Goal: Information Seeking & Learning: Compare options

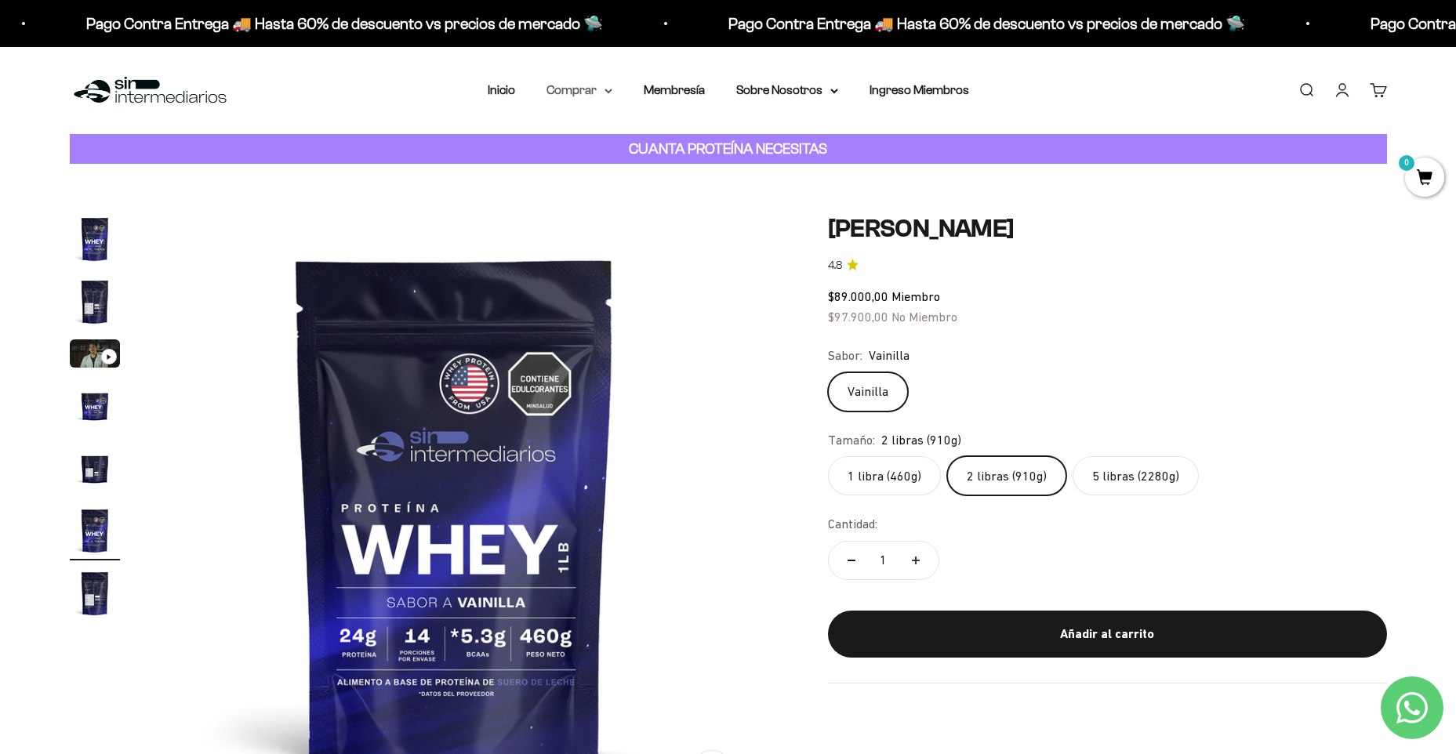
click at [579, 88] on summary "Comprar" at bounding box center [580, 90] width 66 height 20
click at [645, 141] on summary "Proteínas" at bounding box center [620, 140] width 129 height 20
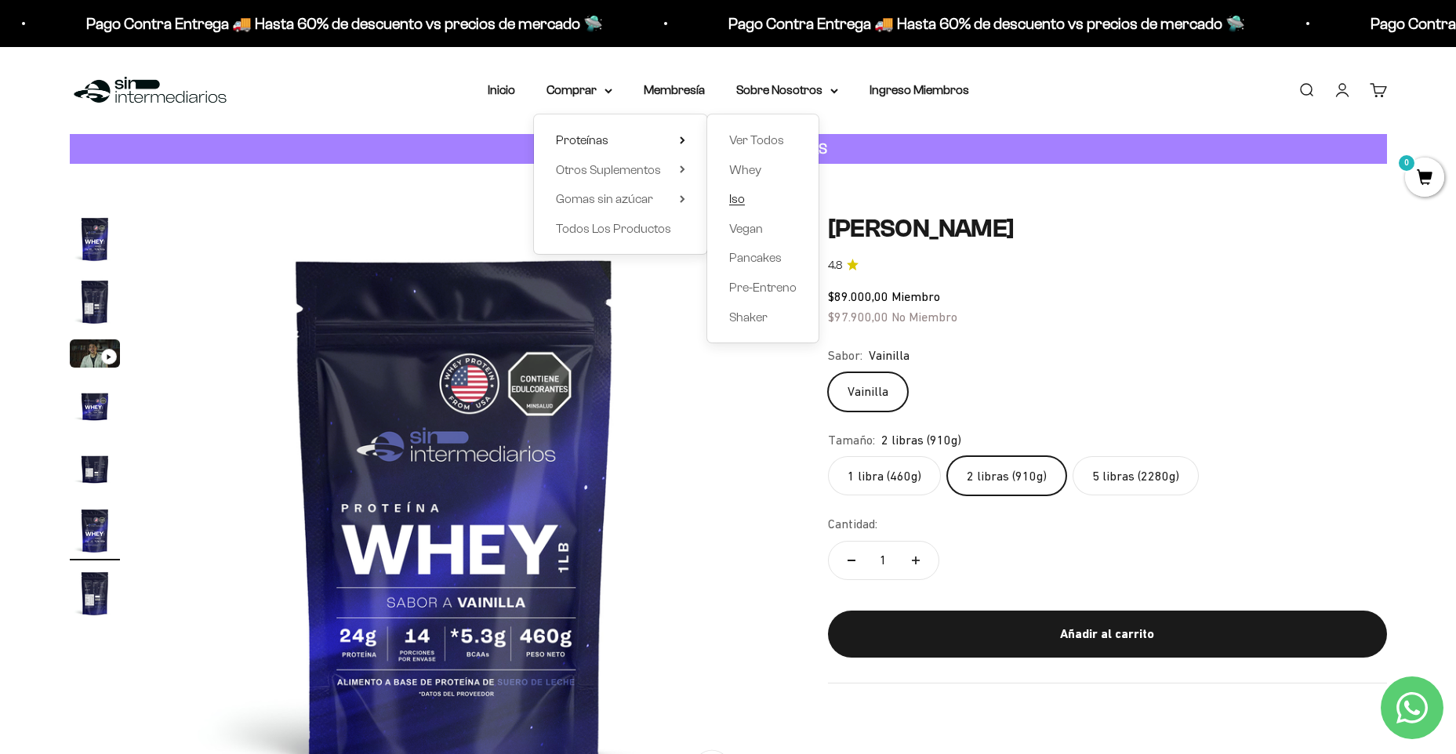
click at [750, 193] on link "Iso" at bounding box center [762, 199] width 67 height 20
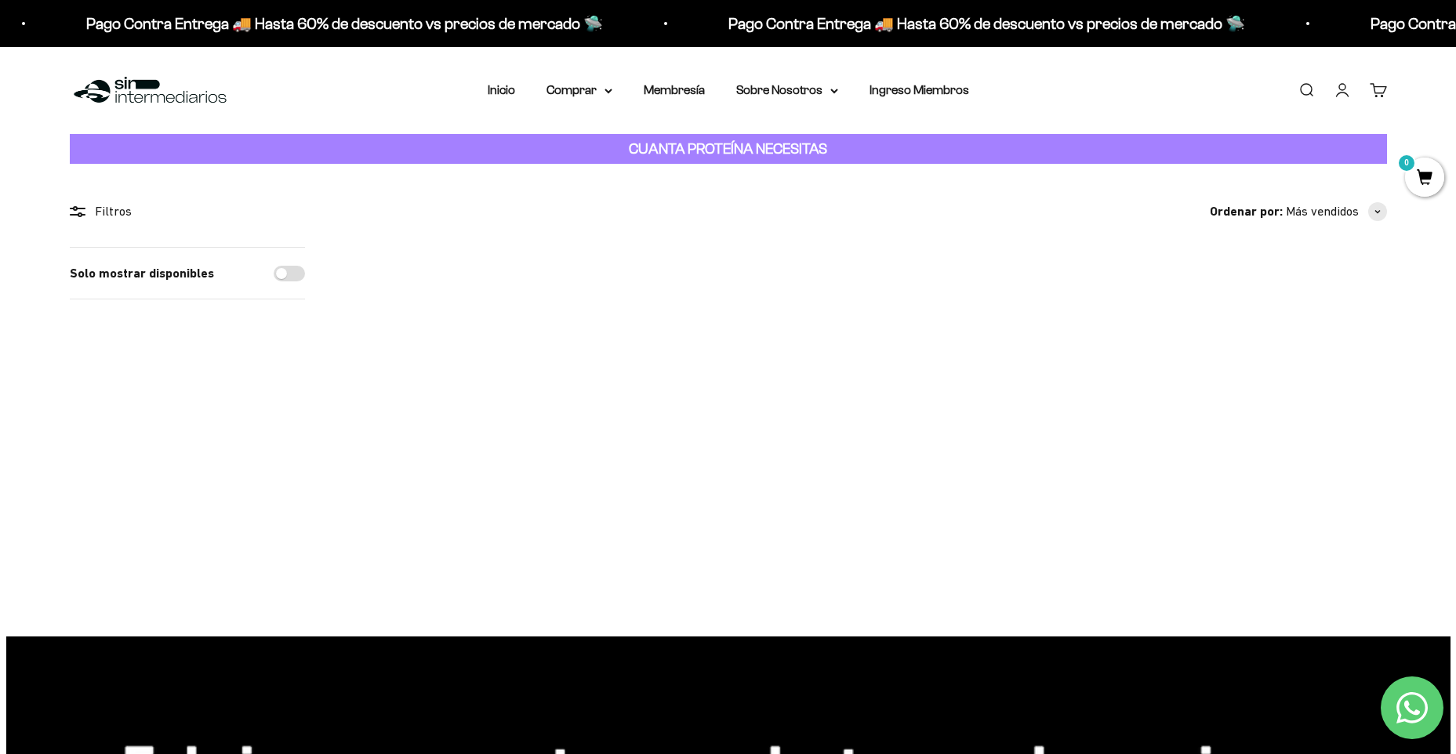
click at [441, 306] on img at bounding box center [440, 344] width 194 height 194
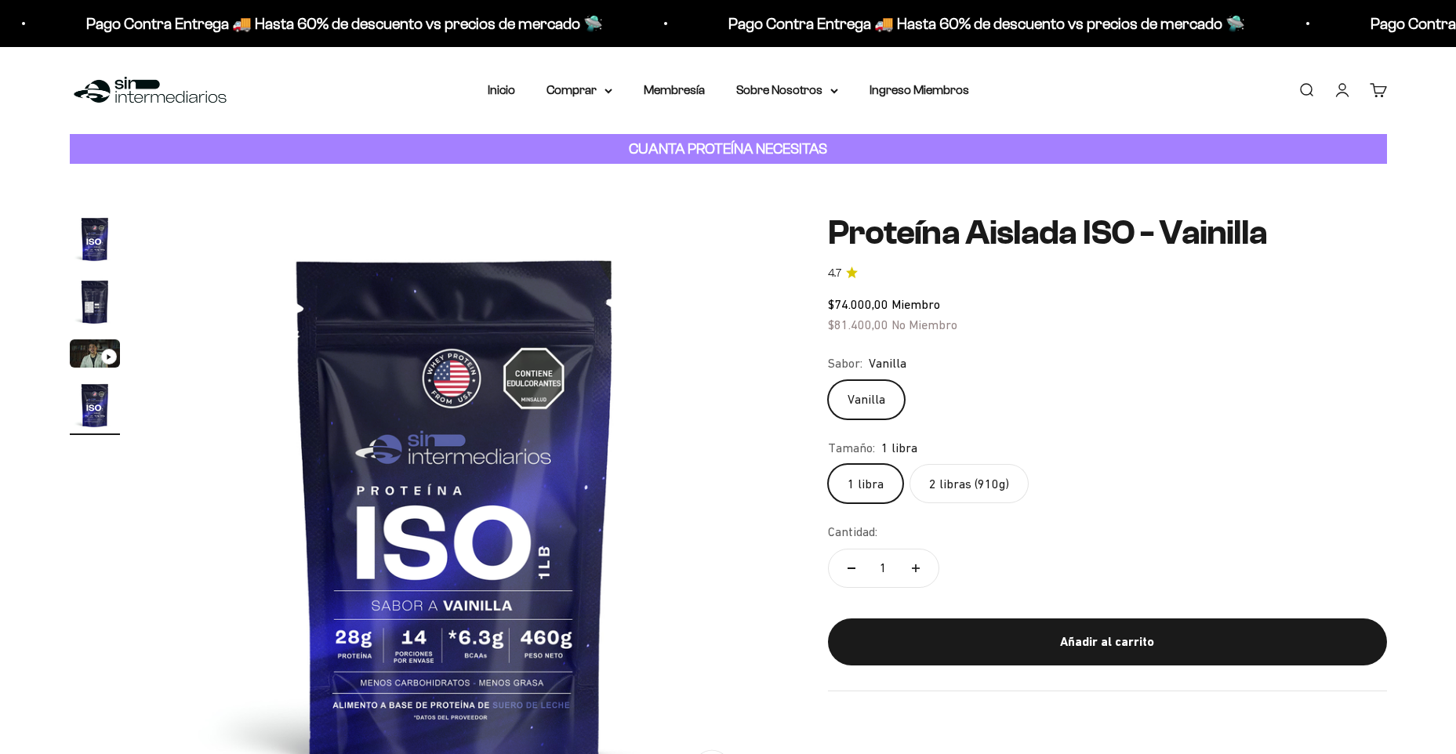
click at [965, 474] on label "2 libras (910g)" at bounding box center [969, 483] width 119 height 39
click at [828, 464] on input "2 libras (910g)" at bounding box center [827, 463] width 1 height 1
click at [604, 92] on summary "Comprar" at bounding box center [580, 90] width 66 height 20
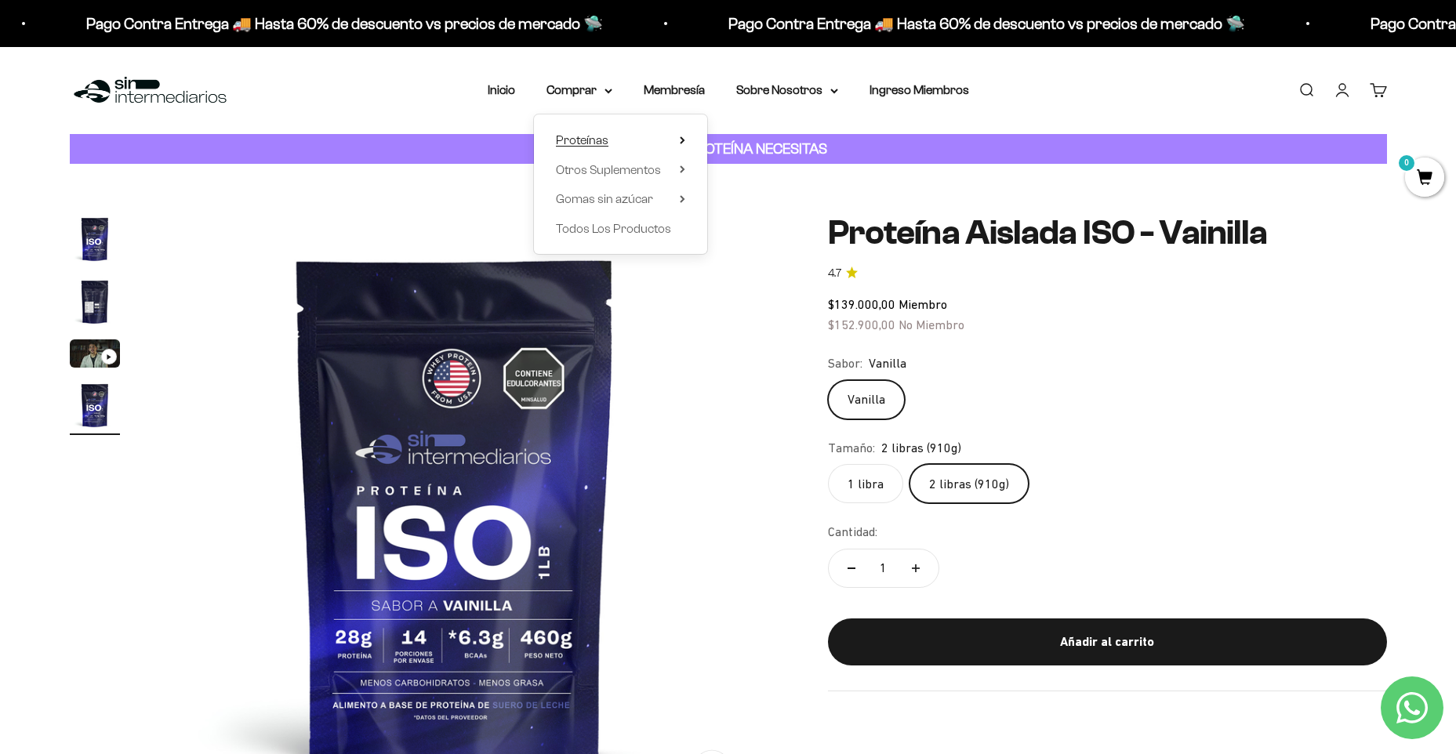
click at [623, 139] on summary "Proteínas" at bounding box center [620, 140] width 129 height 20
click at [742, 171] on span "Whey" at bounding box center [745, 169] width 32 height 13
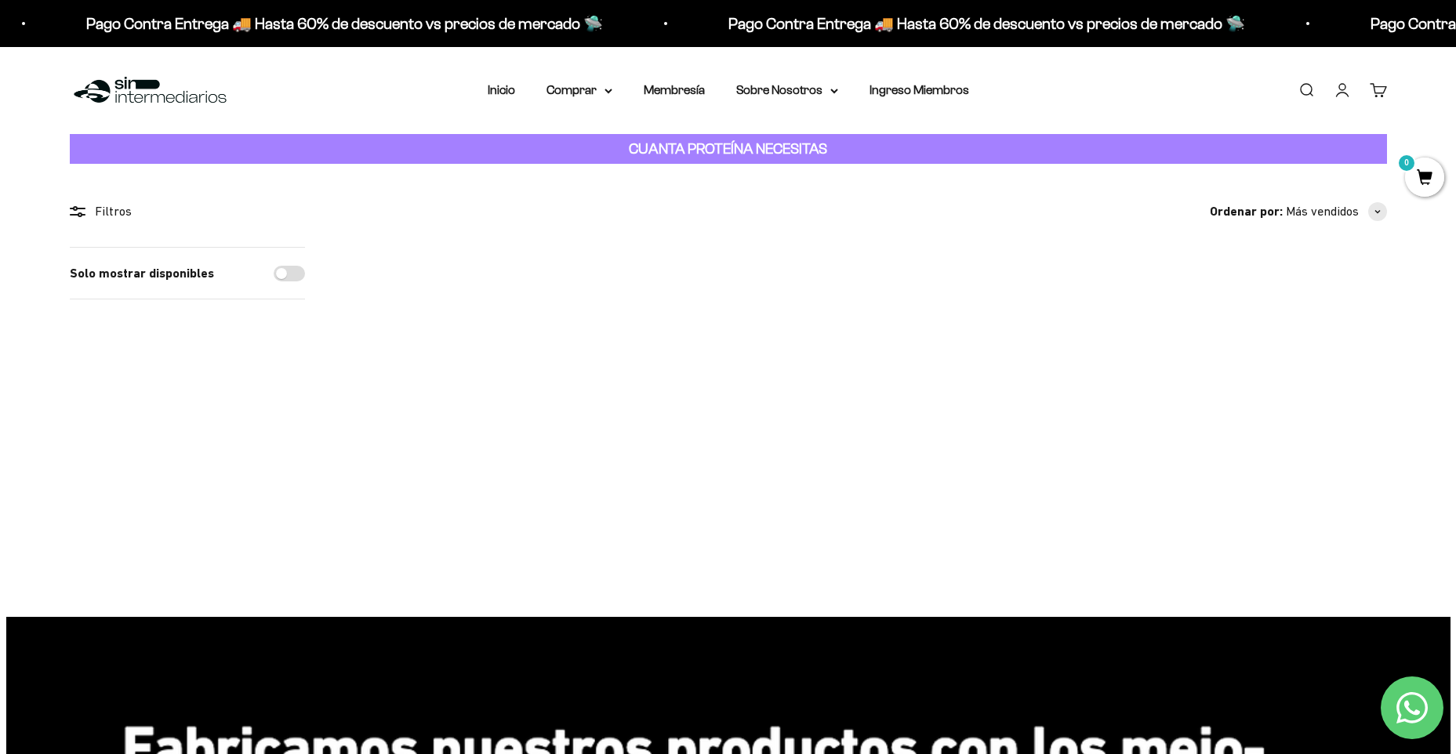
click at [403, 354] on img at bounding box center [440, 344] width 194 height 194
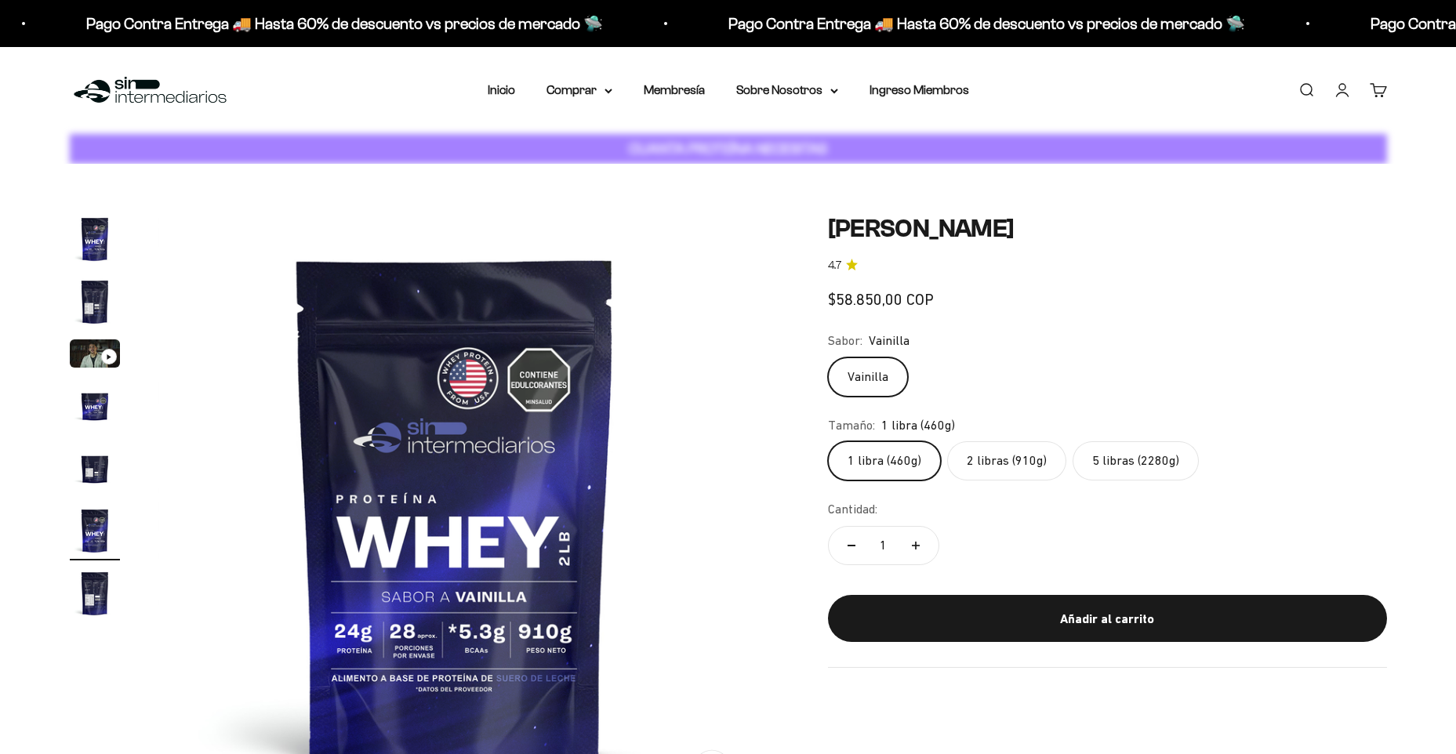
scroll to position [0, 3071]
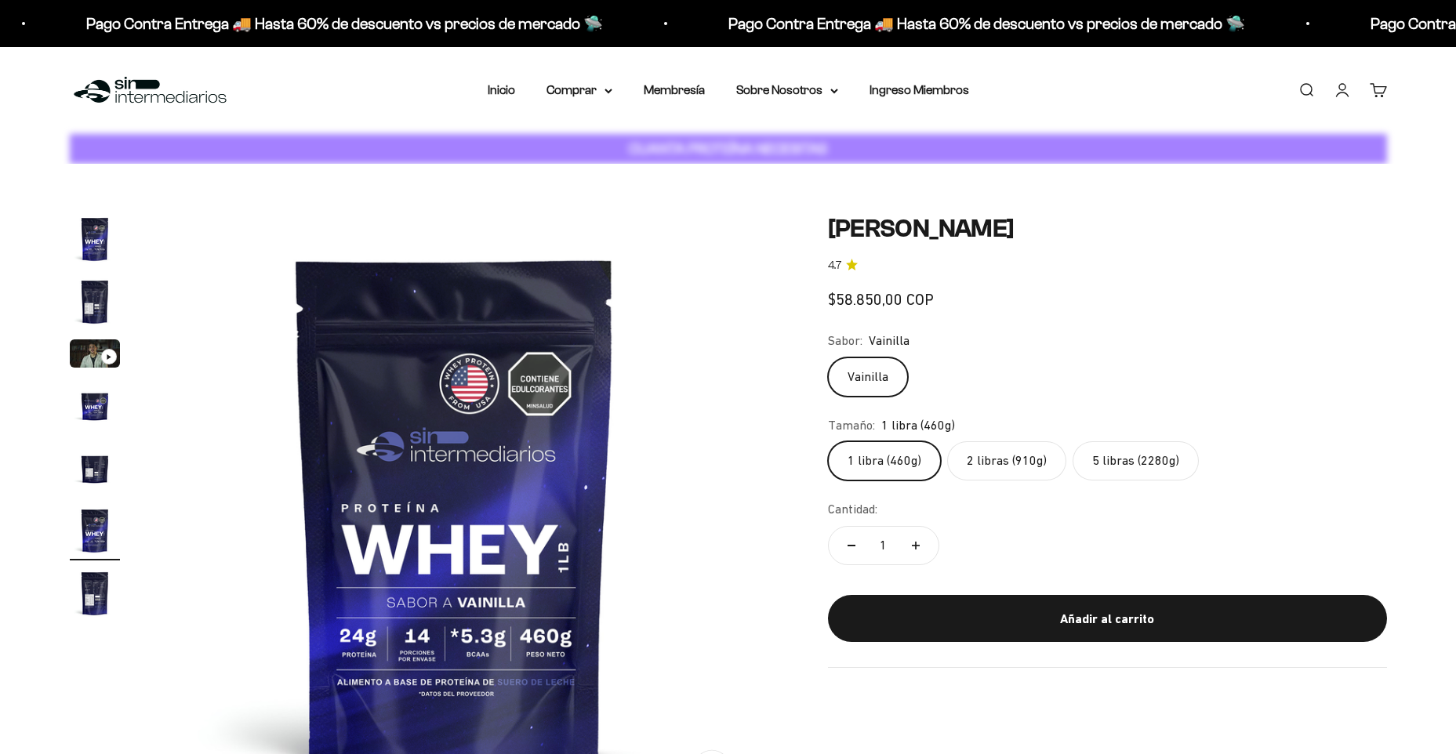
click at [994, 455] on fieldset "Tamaño: 1 libra (460g) 1 libra (460g) 2 libras (910g) 5 libras (2280g)" at bounding box center [1107, 449] width 559 height 66
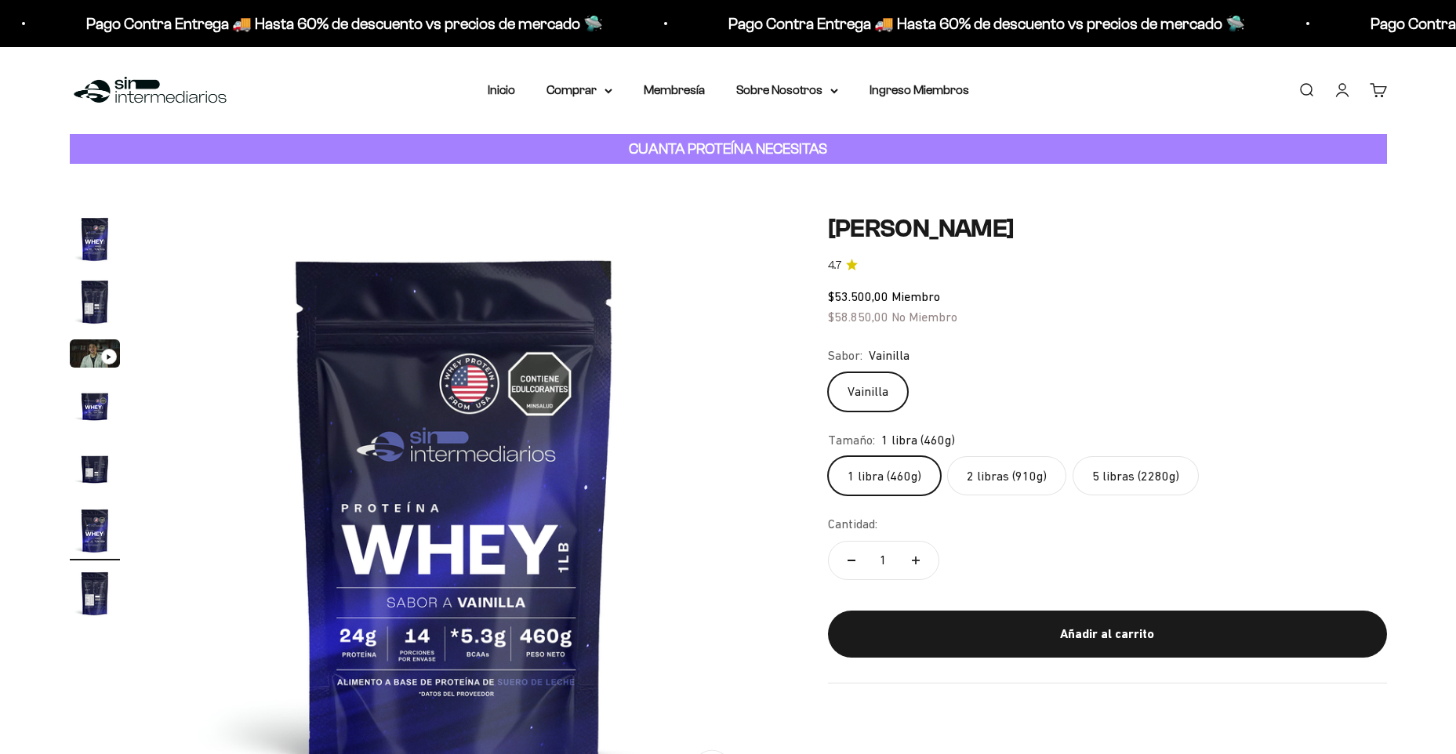
click at [999, 463] on label "2 libras (910g)" at bounding box center [1006, 475] width 119 height 39
click at [828, 456] on input "2 libras (910g)" at bounding box center [827, 456] width 1 height 1
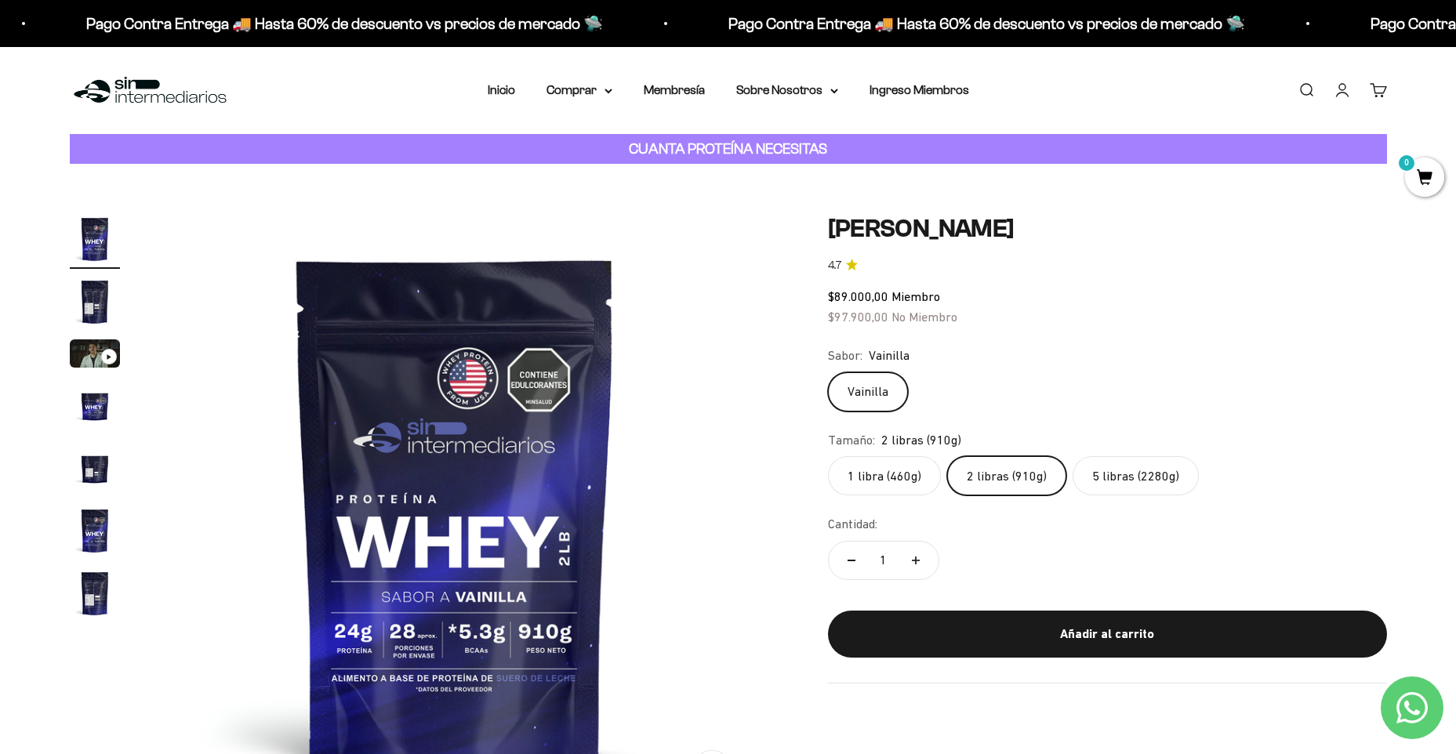
click at [1114, 470] on label "5 libras (2280g)" at bounding box center [1136, 475] width 126 height 39
click at [828, 456] on input "5 libras (2280g)" at bounding box center [827, 456] width 1 height 1
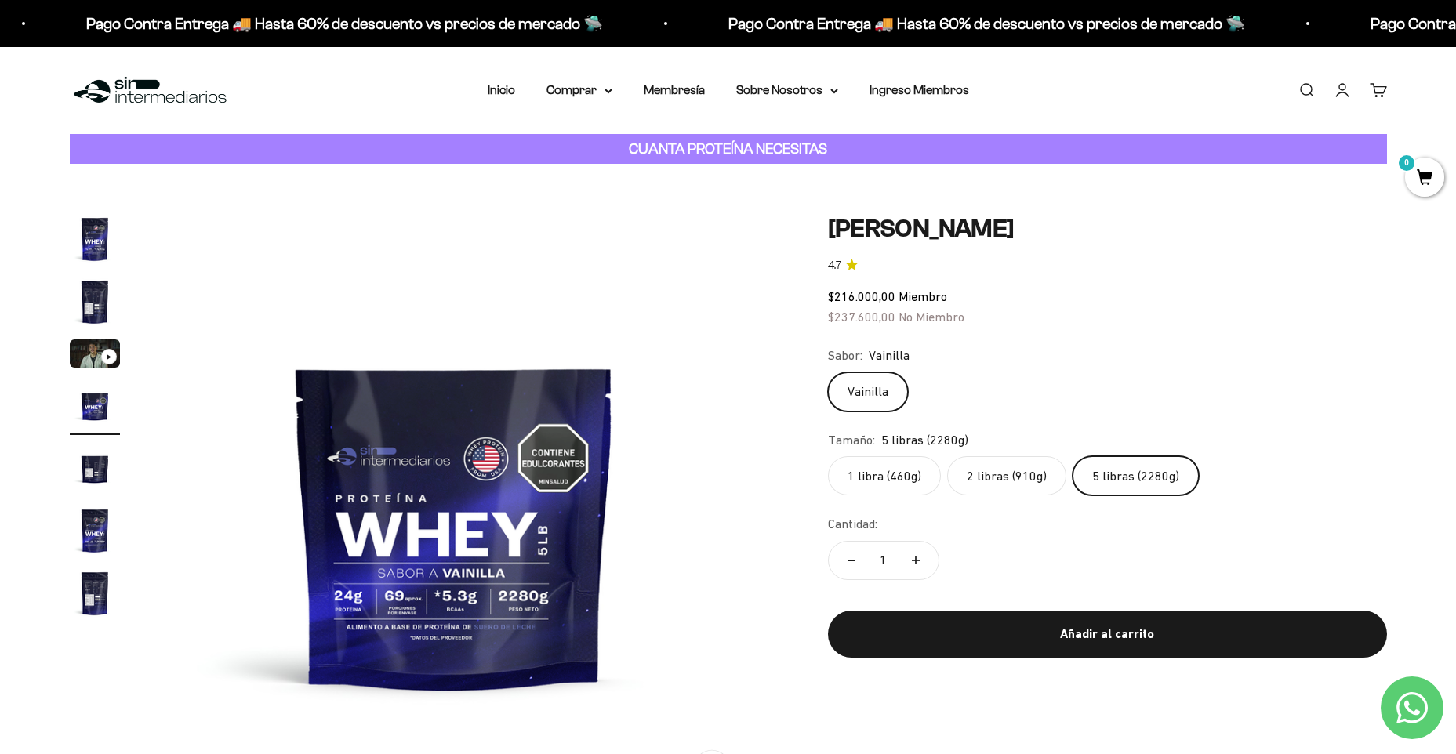
scroll to position [78, 0]
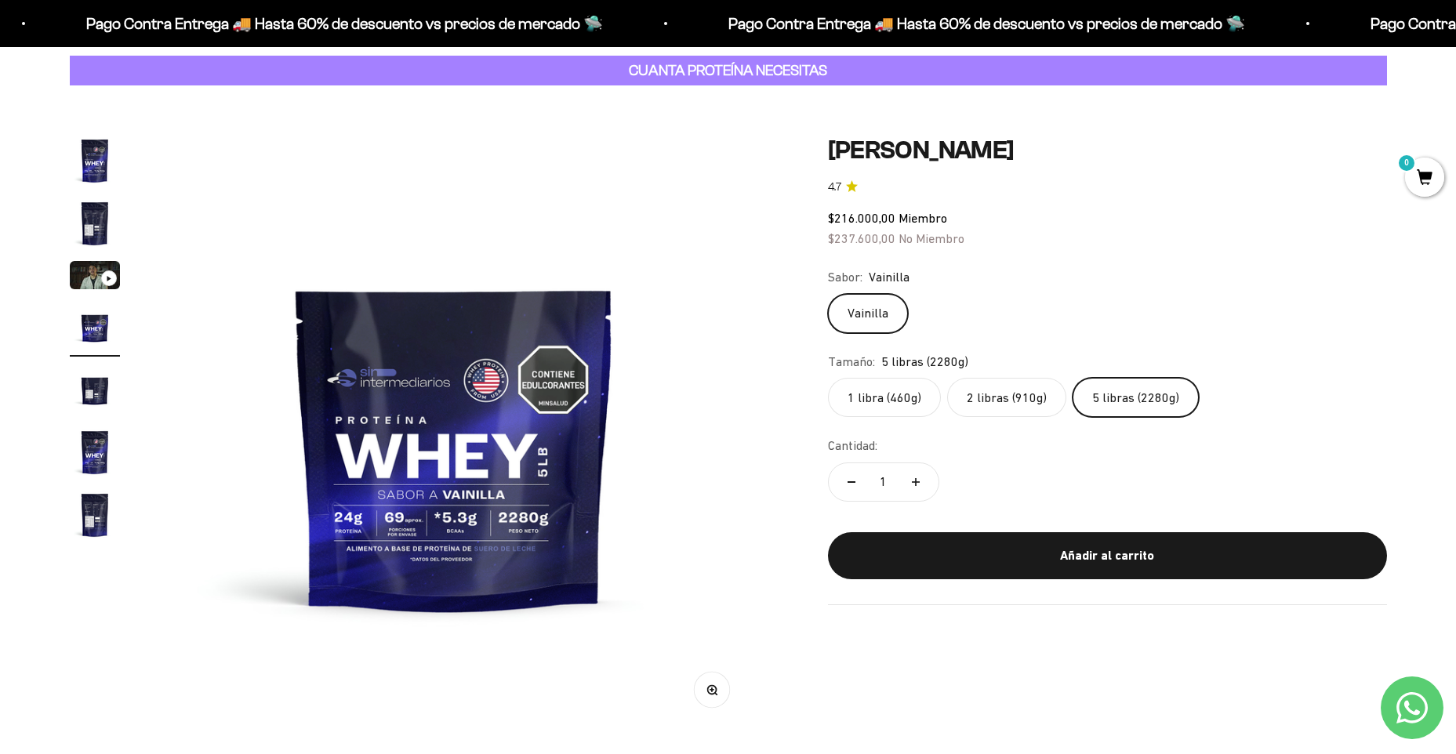
click at [899, 412] on label "1 libra (460g)" at bounding box center [884, 397] width 113 height 39
click at [828, 378] on input "1 libra (460g)" at bounding box center [827, 377] width 1 height 1
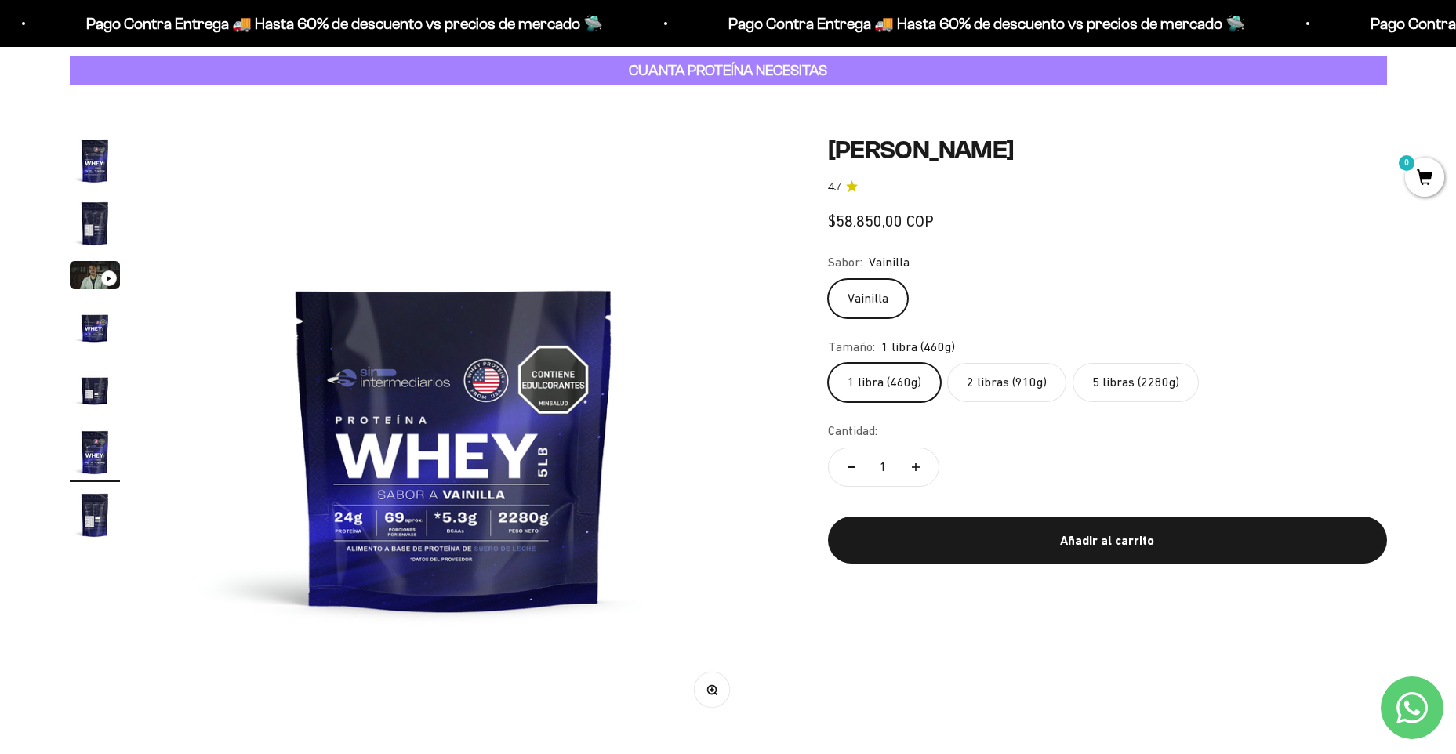
scroll to position [0, 3071]
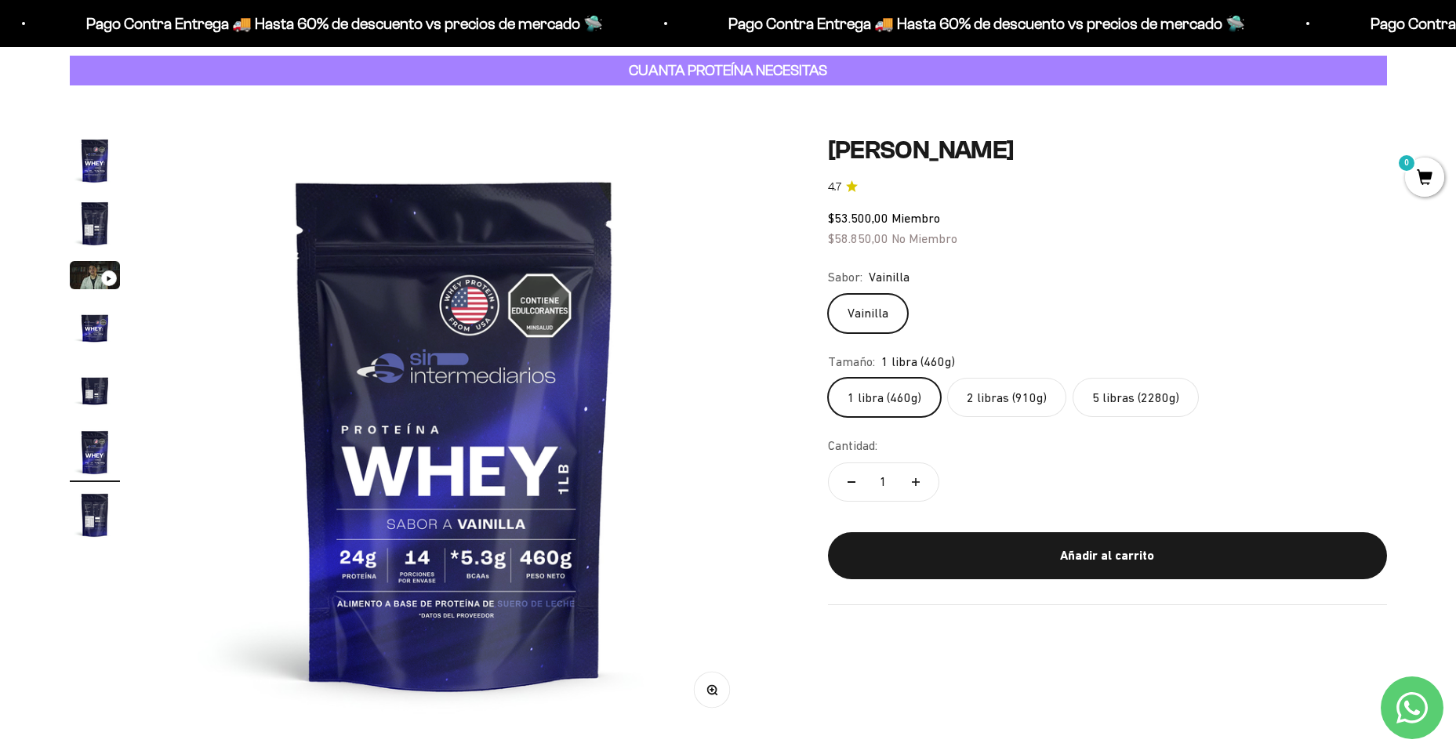
drag, startPoint x: 819, startPoint y: 214, endPoint x: 962, endPoint y: 242, distance: 145.3
click at [962, 242] on div "Zoom Ir al artículo 1 Ir al artículo 2 Ir al artículo 3 Ir al artículo 4 Ir al …" at bounding box center [728, 433] width 1317 height 595
drag, startPoint x: 827, startPoint y: 217, endPoint x: 956, endPoint y: 248, distance: 133.0
click at [956, 248] on div "Zoom Ir al artículo 1 Ir al artículo 2 Ir al artículo 3 Ir al artículo 4 Ir al …" at bounding box center [728, 433] width 1317 height 595
copy div "$53.500,00 Miembro $58.850,00 No Miembro"
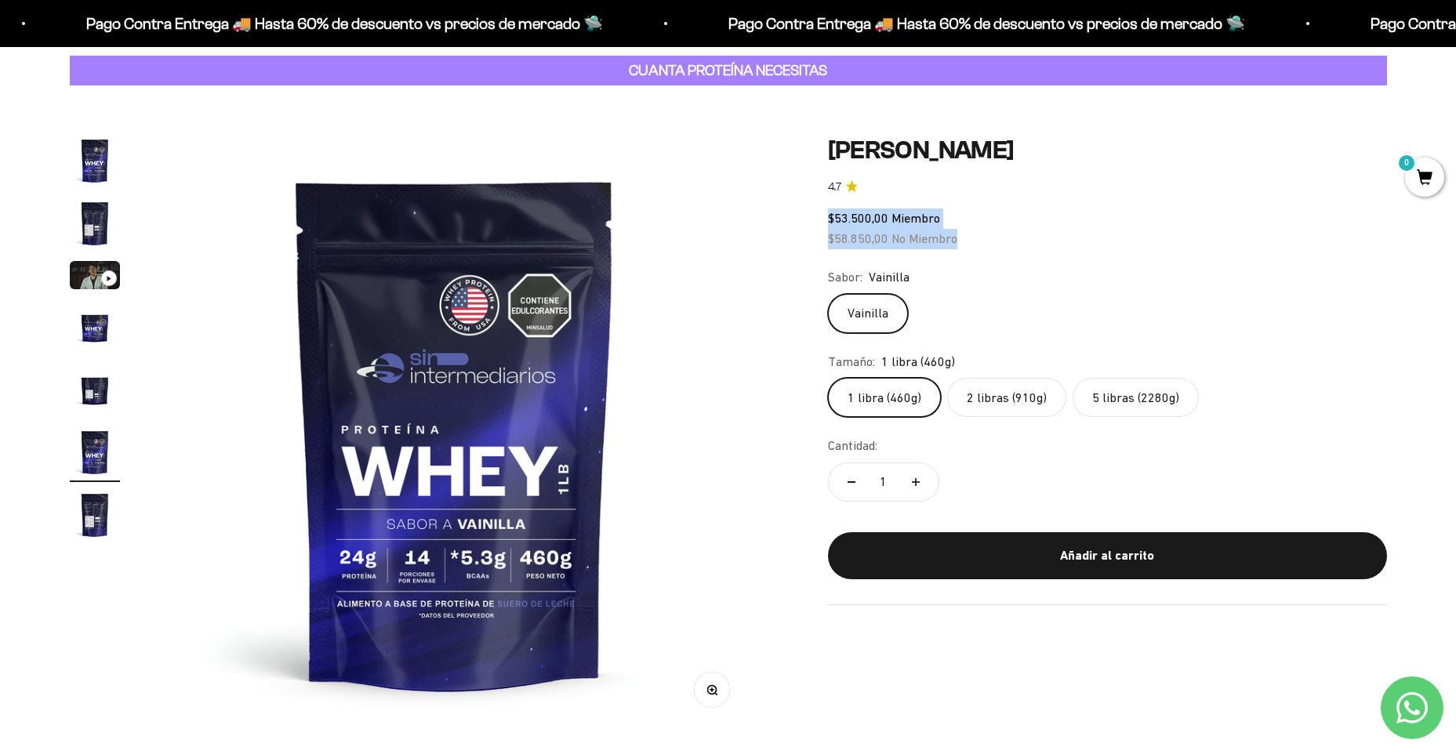
copy div "$53.500,00 Miembro $58.850,00 No Miembro"
click at [998, 393] on label "2 libras (910g)" at bounding box center [1006, 397] width 119 height 39
click at [828, 378] on input "2 libras (910g)" at bounding box center [827, 377] width 1 height 1
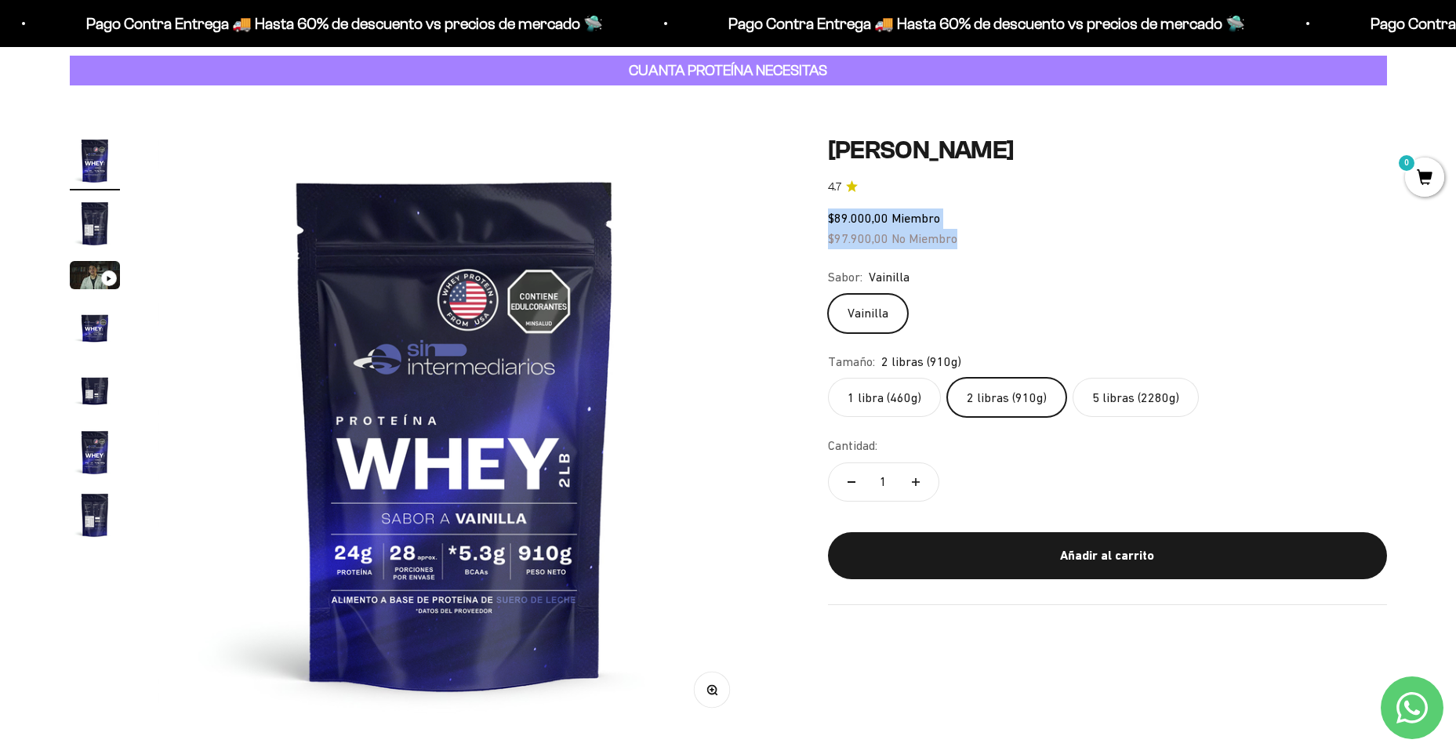
drag, startPoint x: 899, startPoint y: 227, endPoint x: 959, endPoint y: 235, distance: 60.9
click at [959, 235] on div "$89.000,00 Miembro $97.900,00 No Miembro" at bounding box center [1107, 229] width 559 height 40
click at [1103, 396] on label "5 libras (2280g)" at bounding box center [1136, 397] width 126 height 39
click at [828, 378] on input "5 libras (2280g)" at bounding box center [827, 377] width 1 height 1
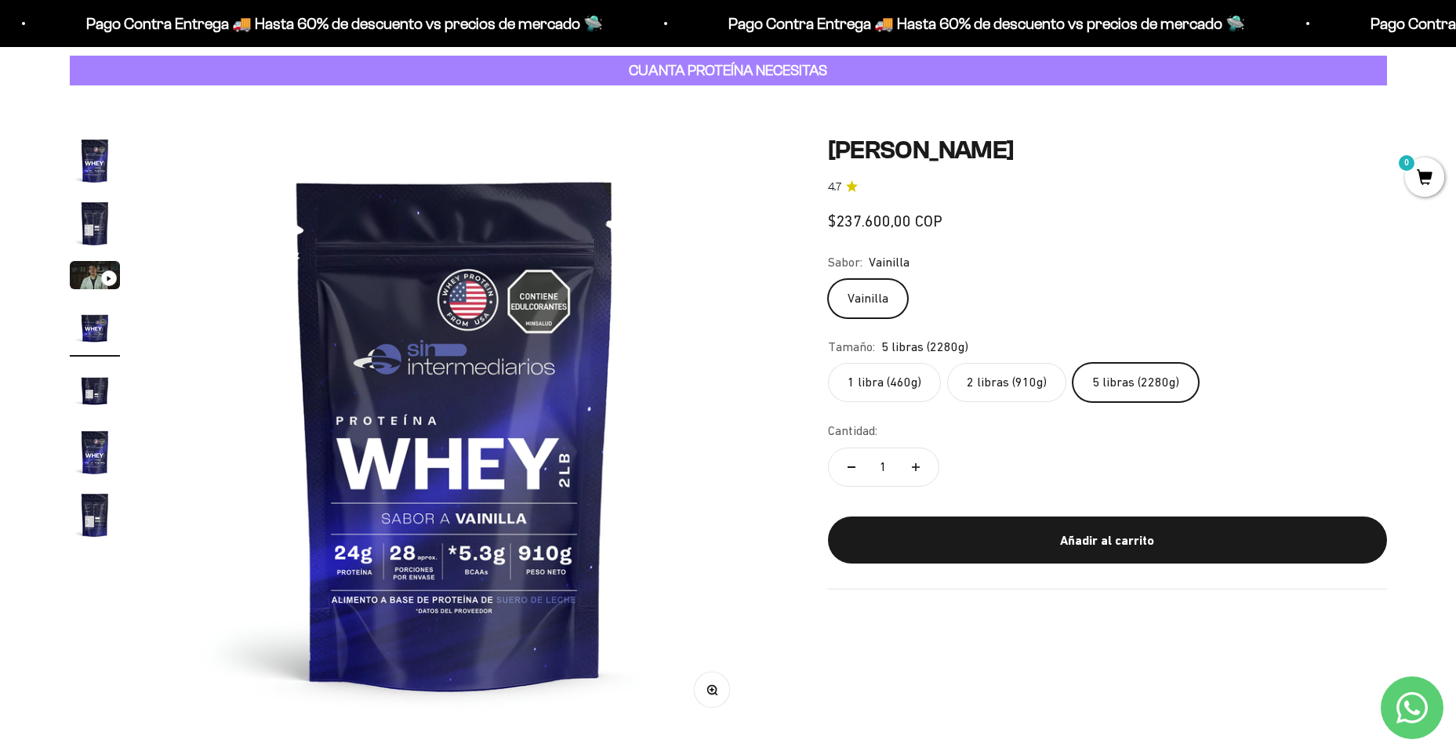
scroll to position [0, 1843]
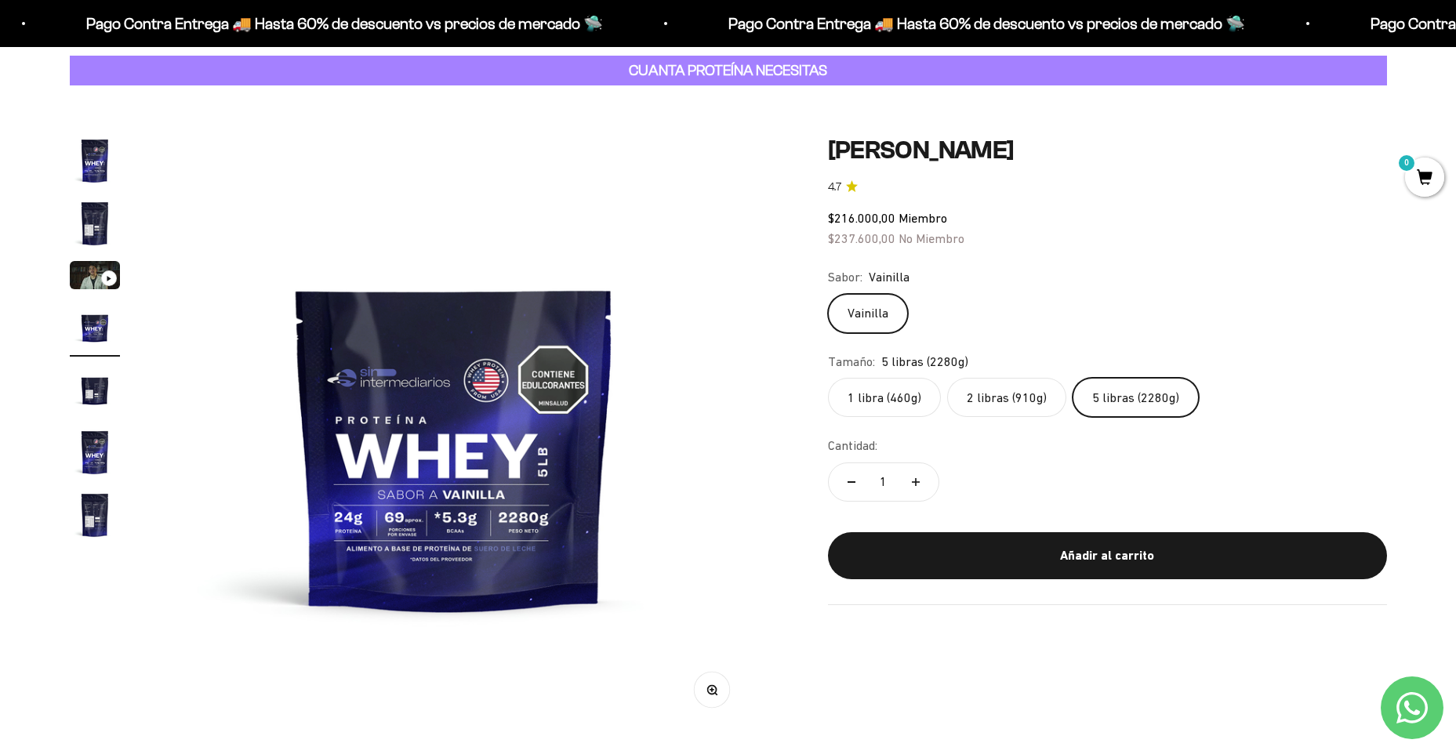
click at [961, 364] on span "5 libras (2280g)" at bounding box center [924, 362] width 87 height 20
drag, startPoint x: 955, startPoint y: 361, endPoint x: 931, endPoint y: 361, distance: 24.3
click at [931, 361] on span "5 libras (2280g)" at bounding box center [924, 362] width 87 height 20
copy span "2280"
click at [980, 343] on variant-picker "Sabor: Vainilla Vainilla Tamaño: 5 libras (2280g) 1 libra (460g) 2 libras (910g…" at bounding box center [1107, 342] width 559 height 150
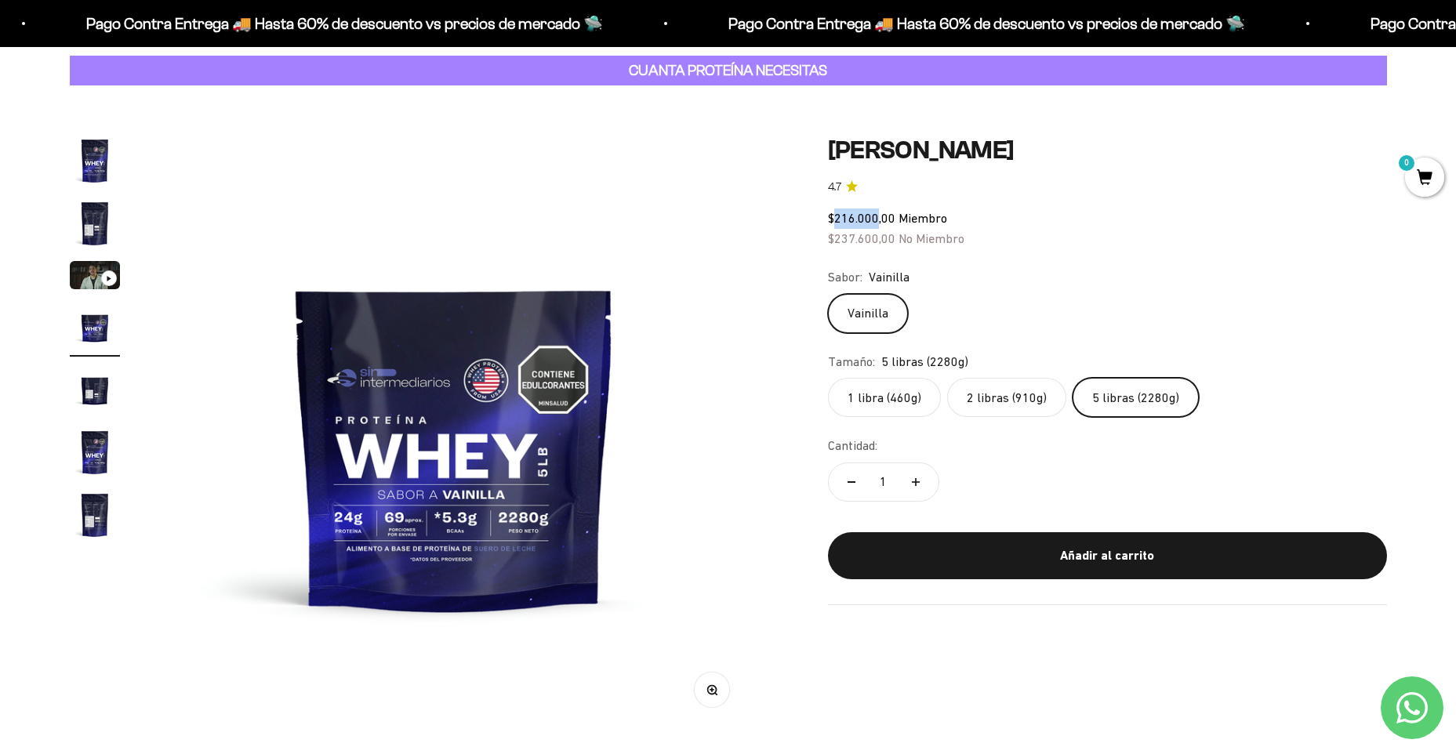
drag, startPoint x: 878, startPoint y: 216, endPoint x: 834, endPoint y: 220, distance: 44.9
click at [834, 220] on span "$216.000,00" at bounding box center [861, 218] width 67 height 14
copy span "216.000"
drag, startPoint x: 877, startPoint y: 237, endPoint x: 836, endPoint y: 242, distance: 41.0
click at [836, 242] on span "$237.600,00" at bounding box center [861, 238] width 67 height 14
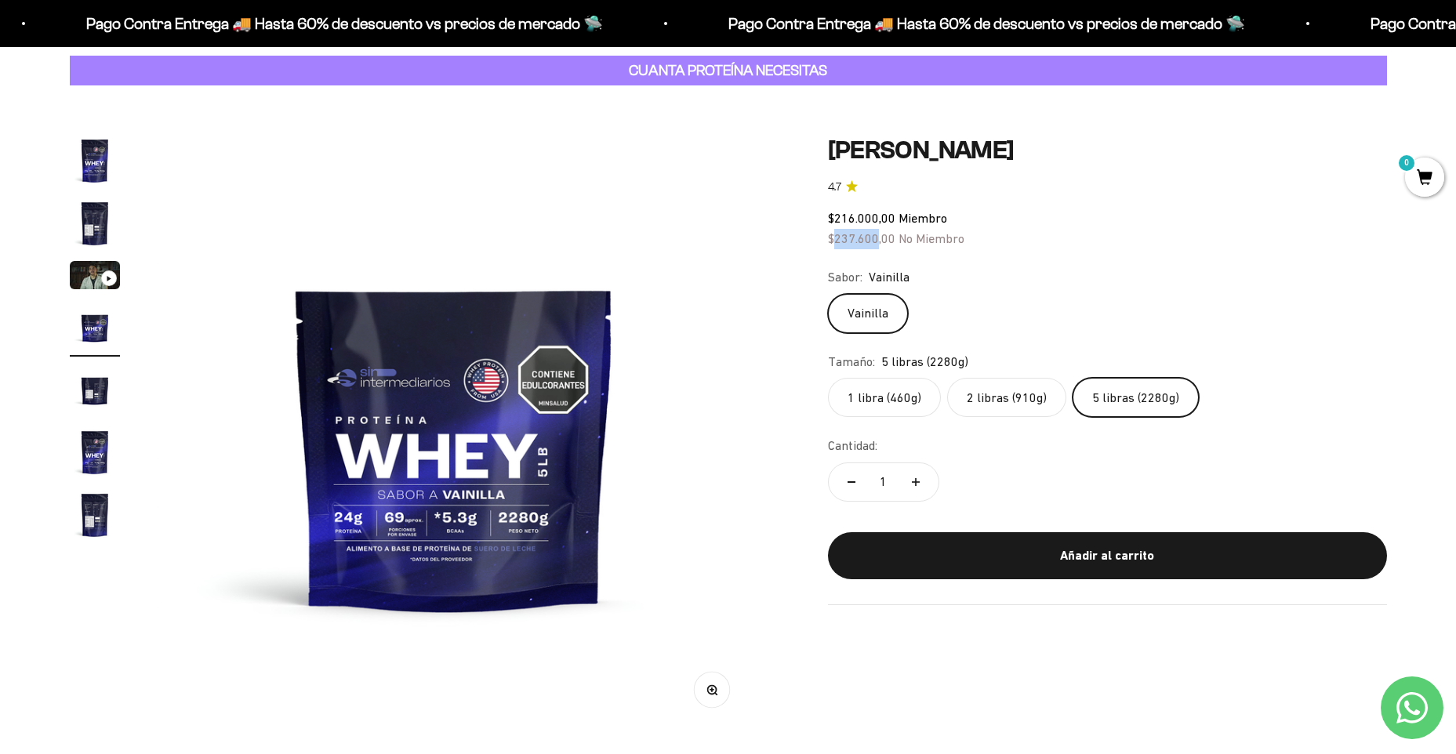
copy span "237.600"
click at [883, 401] on label "1 libra (460g)" at bounding box center [884, 397] width 113 height 39
click at [828, 378] on input "1 libra (460g)" at bounding box center [827, 377] width 1 height 1
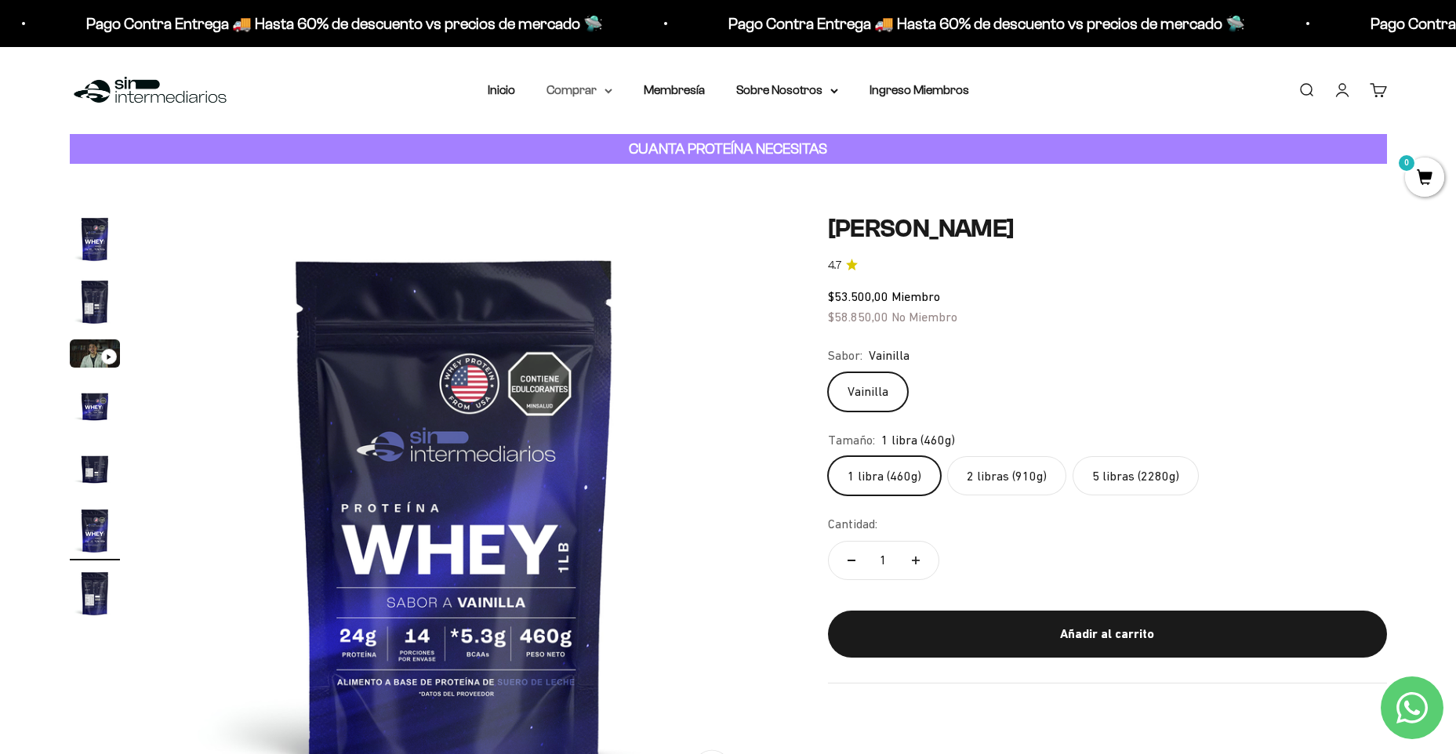
click at [605, 92] on icon at bounding box center [609, 91] width 8 height 5
click at [621, 133] on summary "Proteínas" at bounding box center [620, 140] width 129 height 20
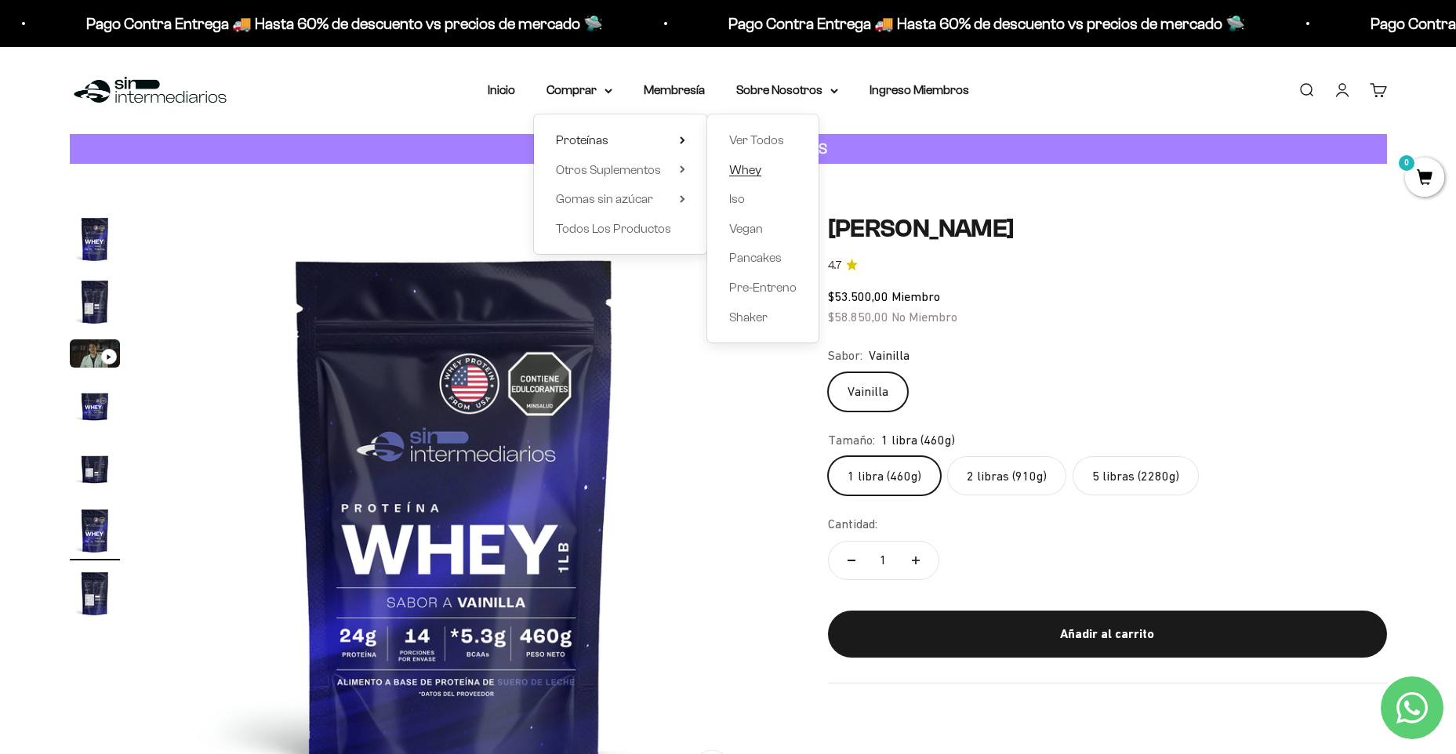
click at [754, 173] on span "Whey" at bounding box center [745, 169] width 32 height 13
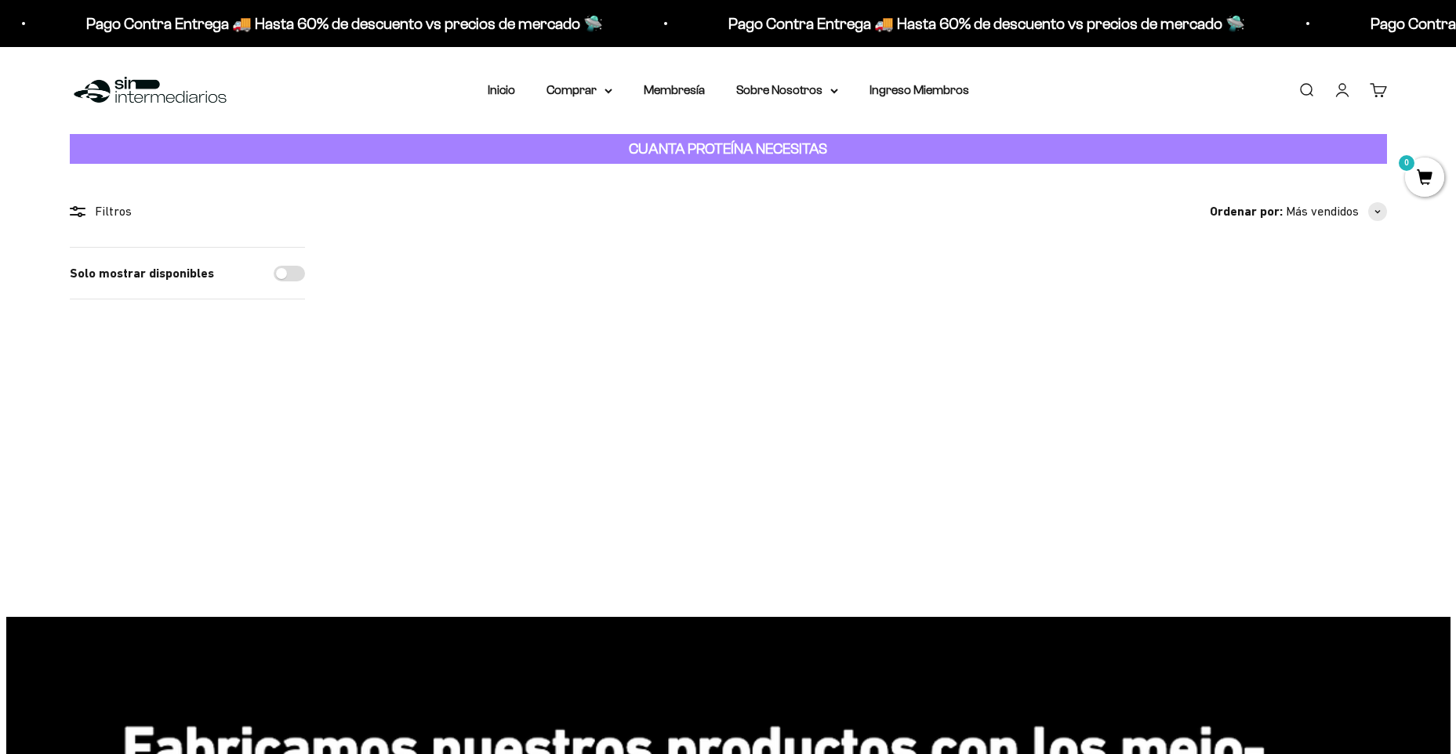
click at [858, 351] on img at bounding box center [865, 344] width 194 height 194
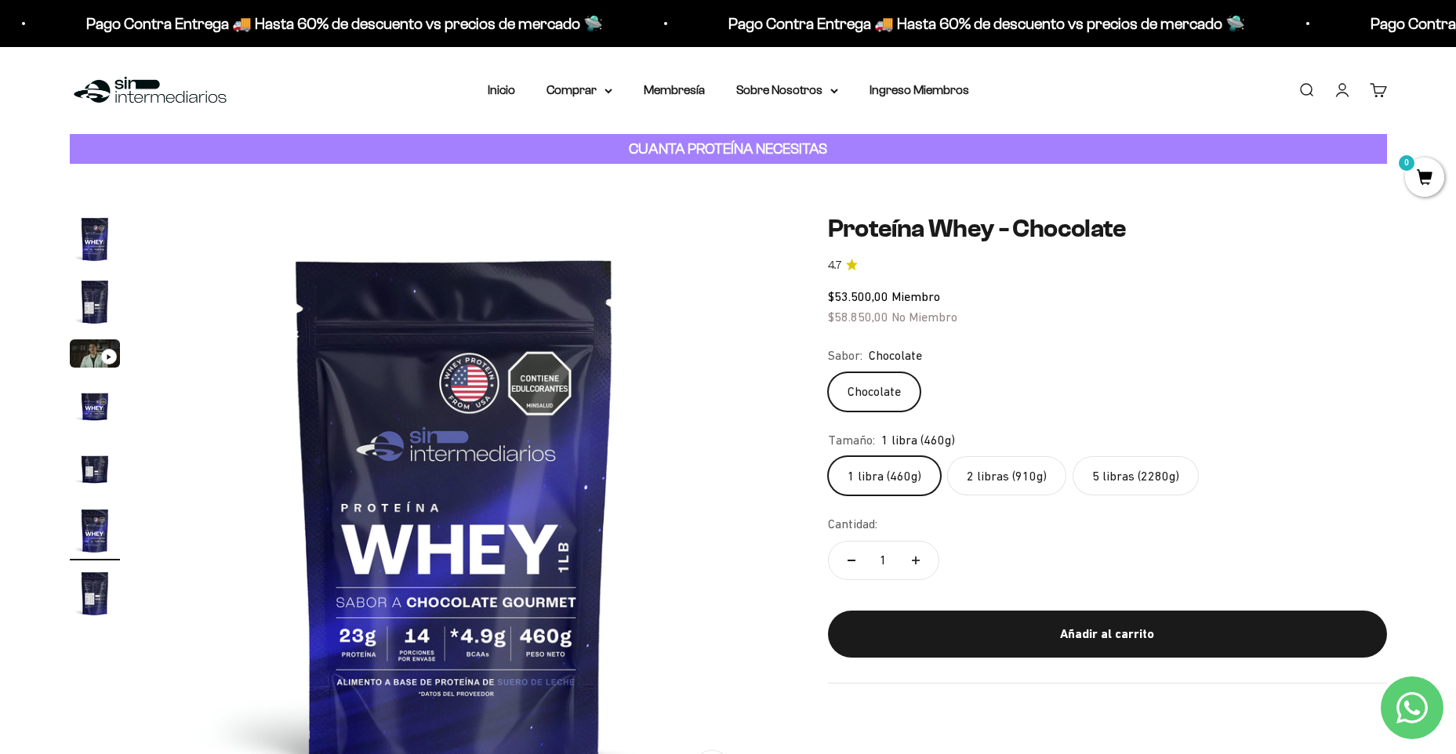
click at [964, 467] on label "2 libras (910g)" at bounding box center [1006, 475] width 119 height 39
click at [828, 456] on input "2 libras (910g)" at bounding box center [827, 456] width 1 height 1
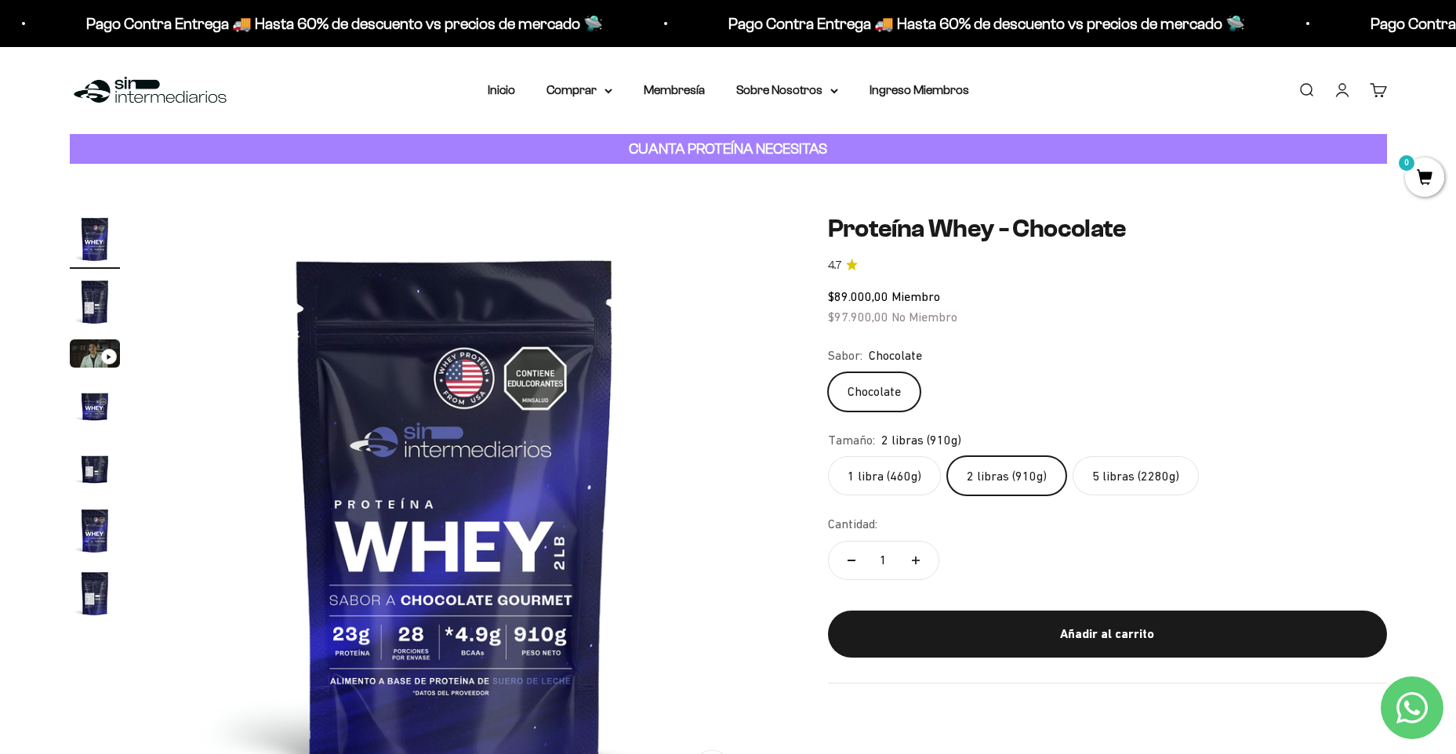
click at [1124, 488] on label "5 libras (2280g)" at bounding box center [1136, 475] width 126 height 39
click at [828, 456] on input "5 libras (2280g)" at bounding box center [827, 456] width 1 height 1
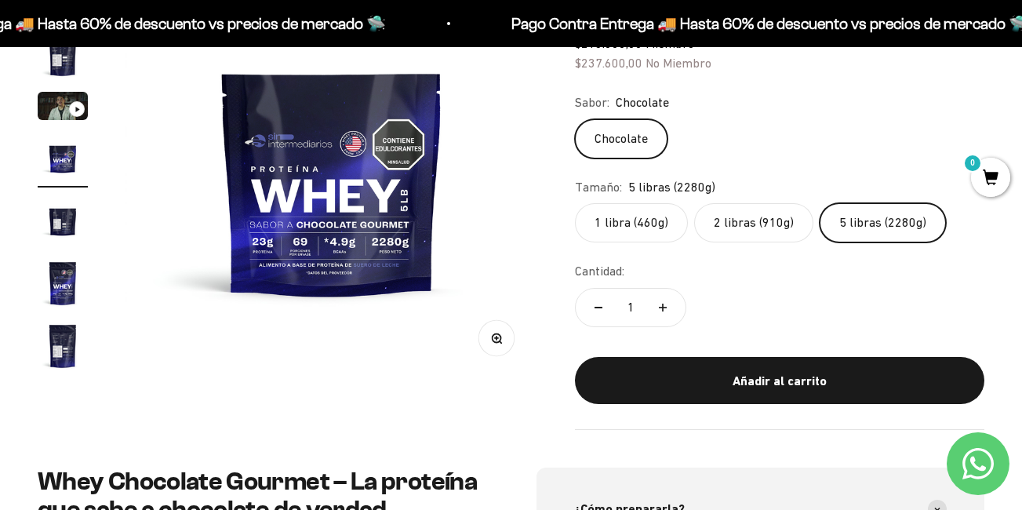
scroll to position [157, 0]
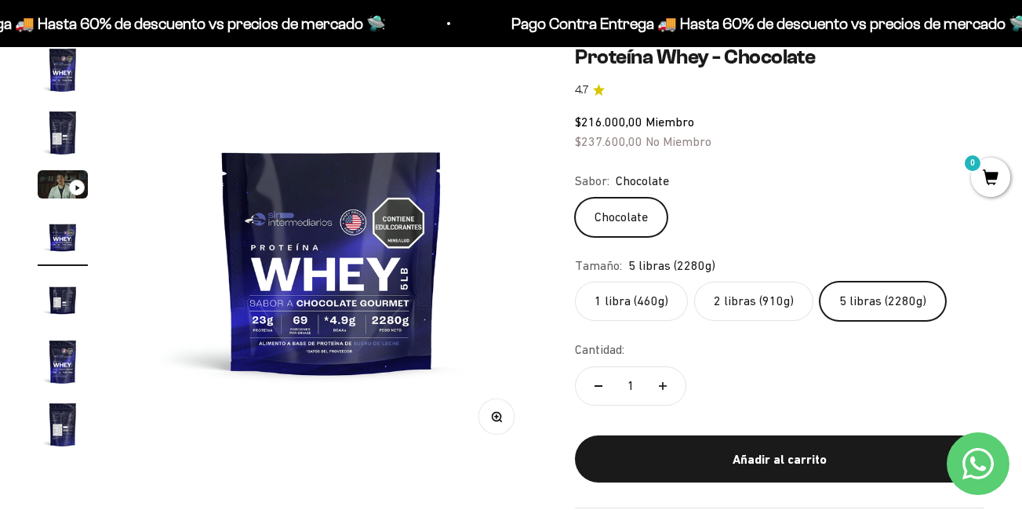
click at [754, 298] on label "2 libras (910g)" at bounding box center [753, 301] width 119 height 39
click at [575, 282] on input "2 libras (910g)" at bounding box center [574, 281] width 1 height 1
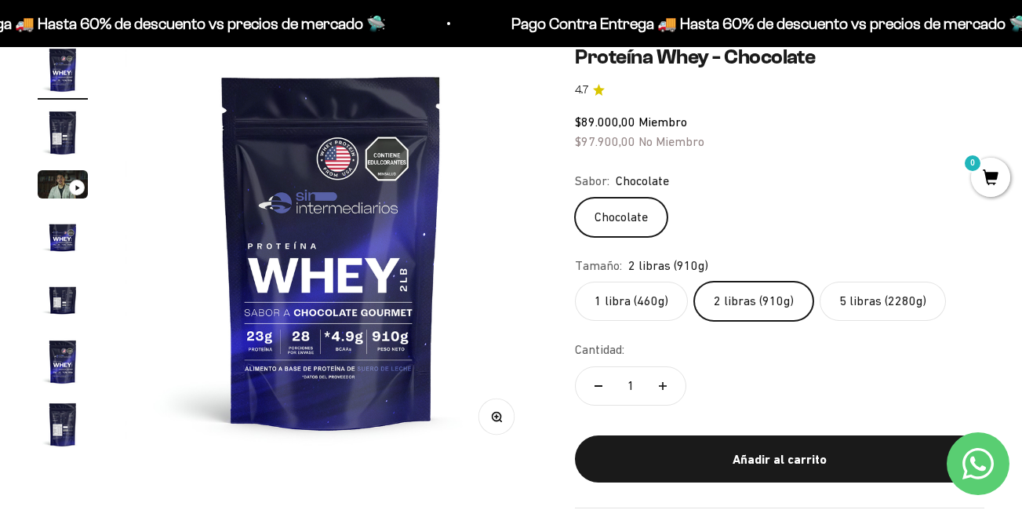
click at [639, 303] on label "1 libra (460g)" at bounding box center [631, 301] width 113 height 39
click at [575, 282] on input "1 libra (460g)" at bounding box center [574, 281] width 1 height 1
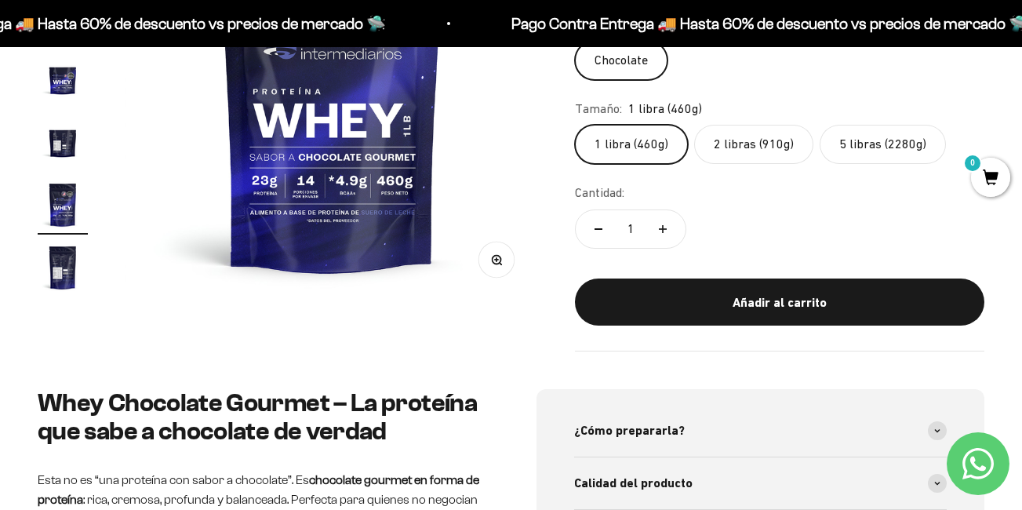
scroll to position [470, 0]
